Goal: Book appointment/travel/reservation

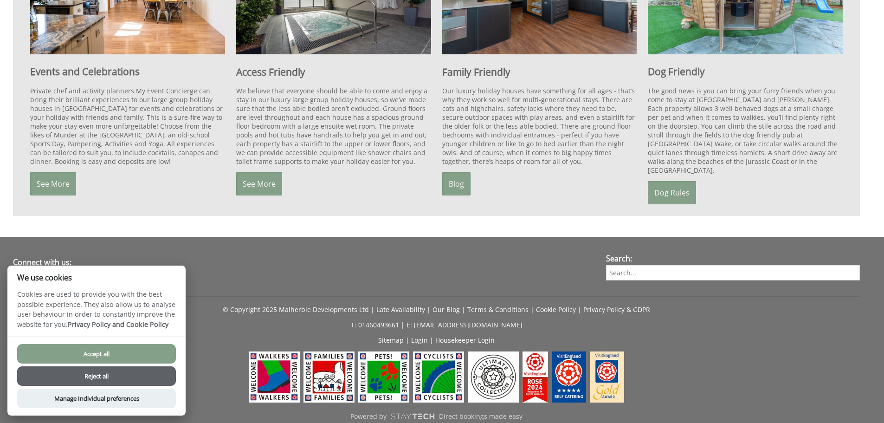
scroll to position [863, 0]
click at [83, 350] on button "Accept all" at bounding box center [96, 353] width 159 height 19
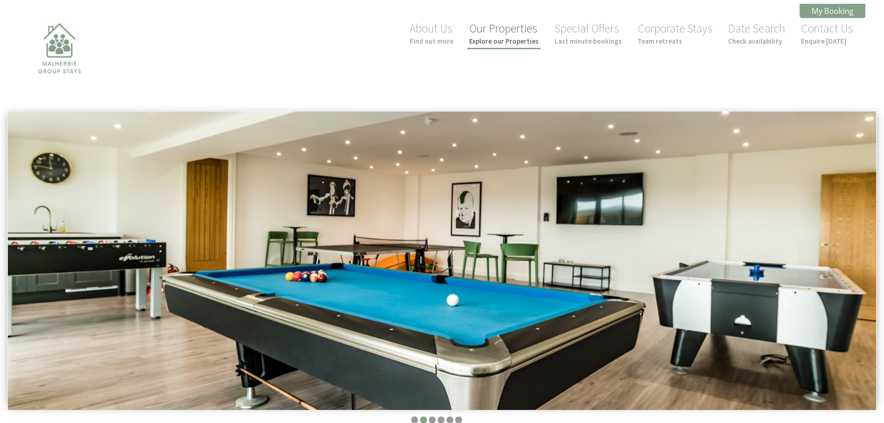
click at [497, 34] on link "Our Properties Explore our Properties" at bounding box center [504, 33] width 70 height 25
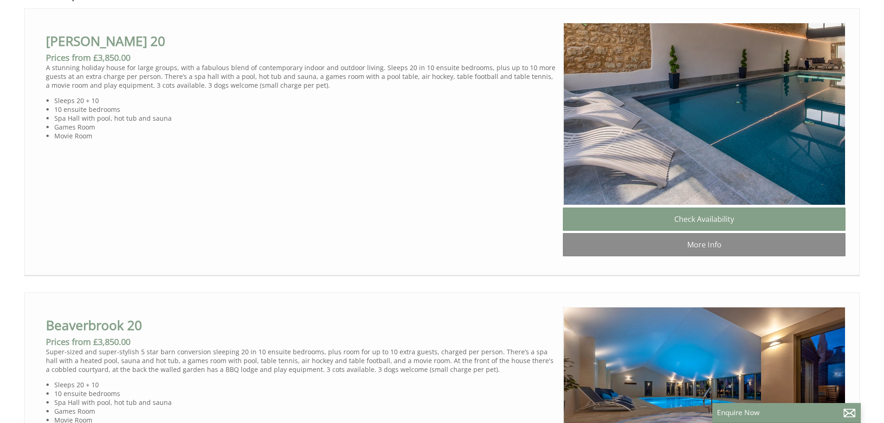
scroll to position [602, 0]
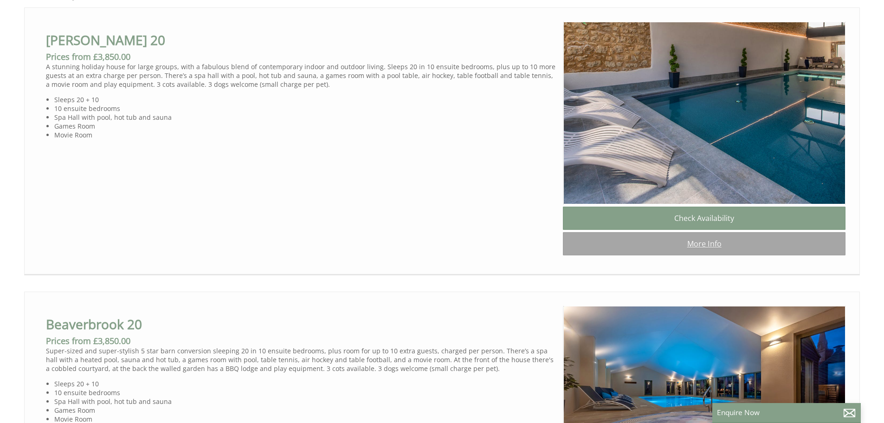
click at [640, 246] on link "More Info" at bounding box center [704, 243] width 283 height 23
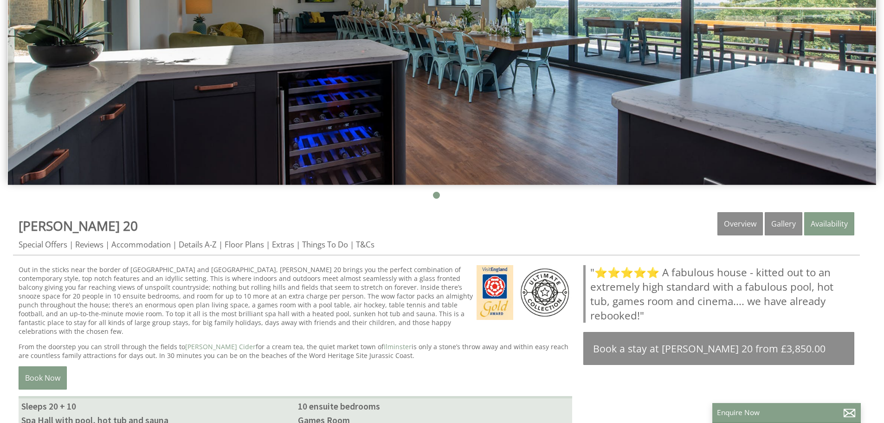
scroll to position [278, 0]
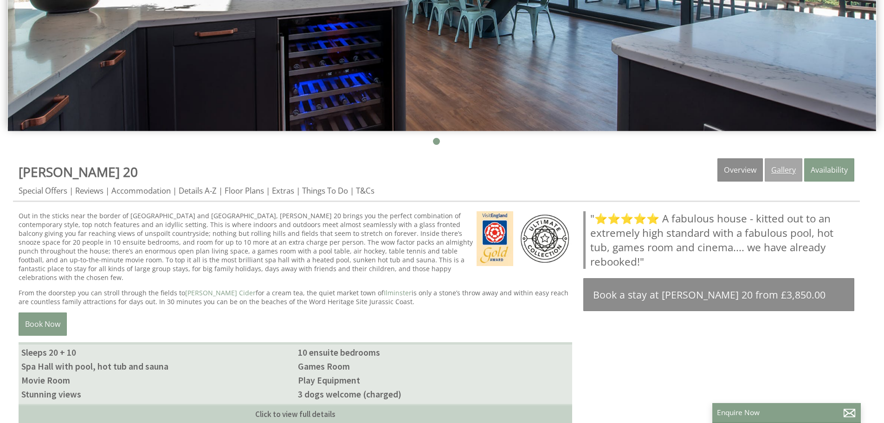
click at [784, 165] on link "Gallery" at bounding box center [784, 169] width 38 height 23
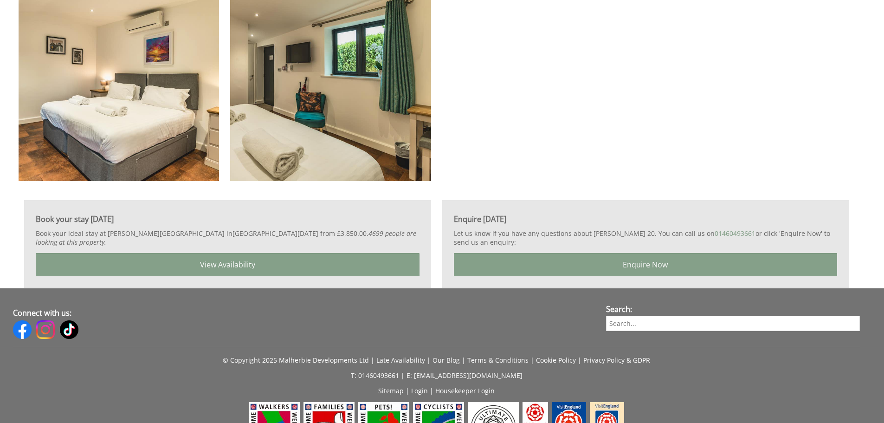
scroll to position [2923, 0]
